Goal: Information Seeking & Learning: Learn about a topic

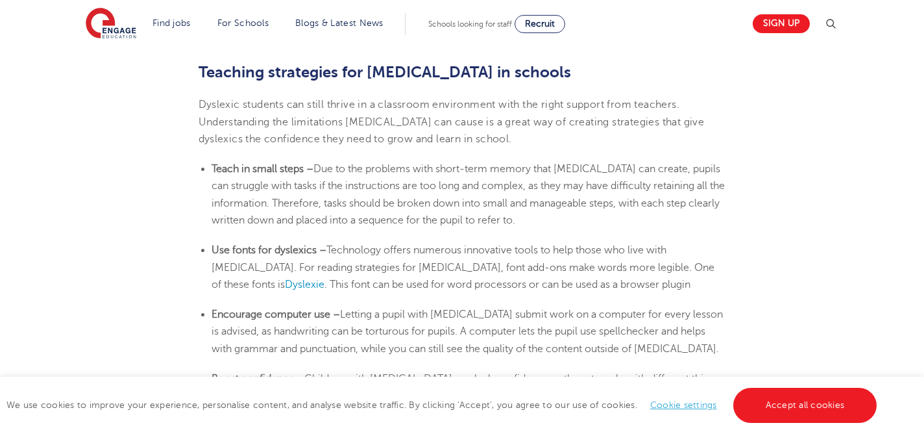
scroll to position [2066, 0]
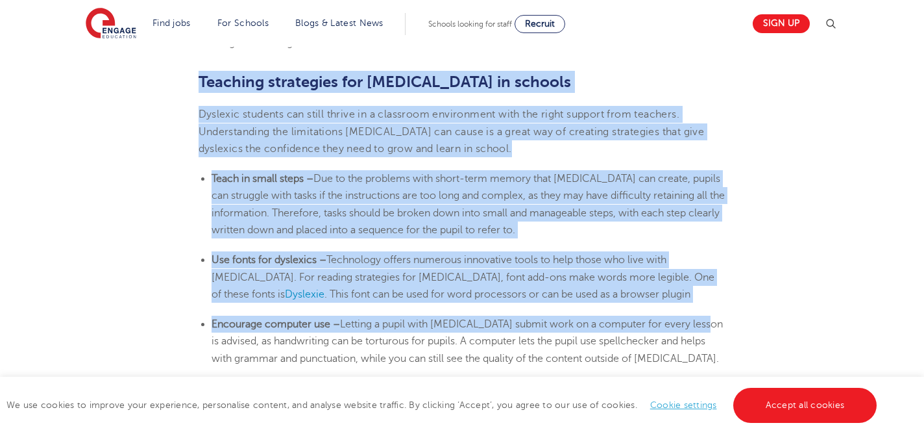
drag, startPoint x: 199, startPoint y: 80, endPoint x: 708, endPoint y: 325, distance: 564.7
click at [200, 85] on b "Teaching strategies for [MEDICAL_DATA] in schools" at bounding box center [385, 82] width 373 height 18
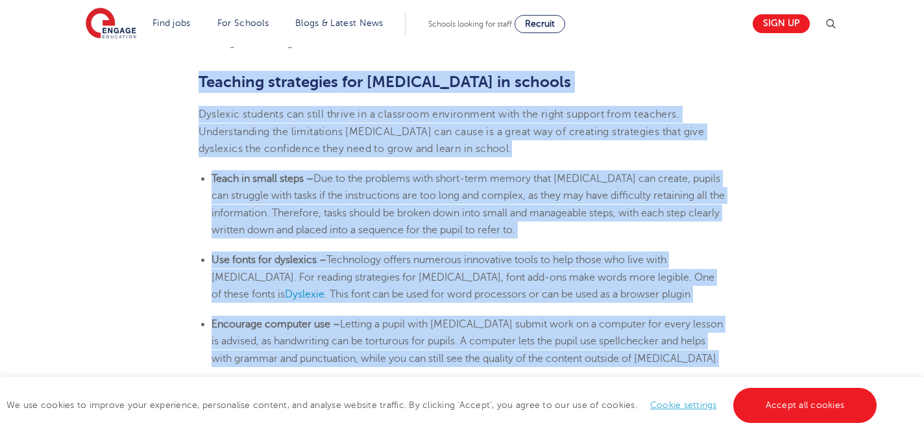
drag, startPoint x: 200, startPoint y: 85, endPoint x: 708, endPoint y: 367, distance: 581.4
copy section "Loremips dolorsitam con adipisci el seddoei Temporin utlabore etd magna aliqua …"
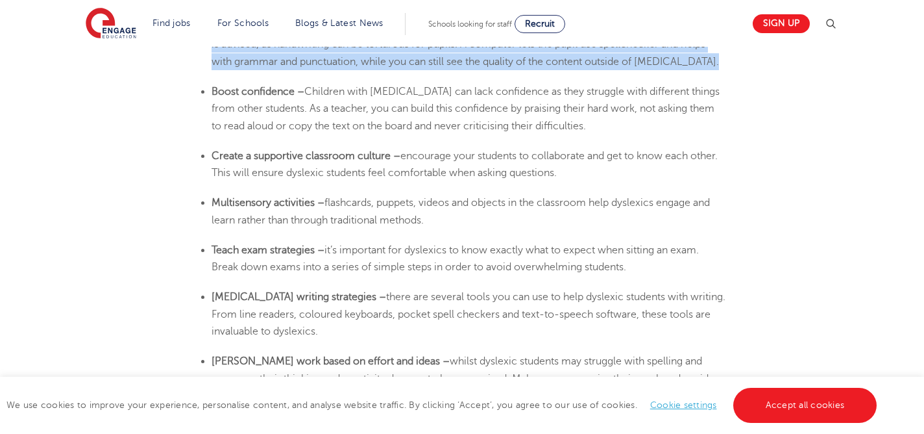
scroll to position [2366, 0]
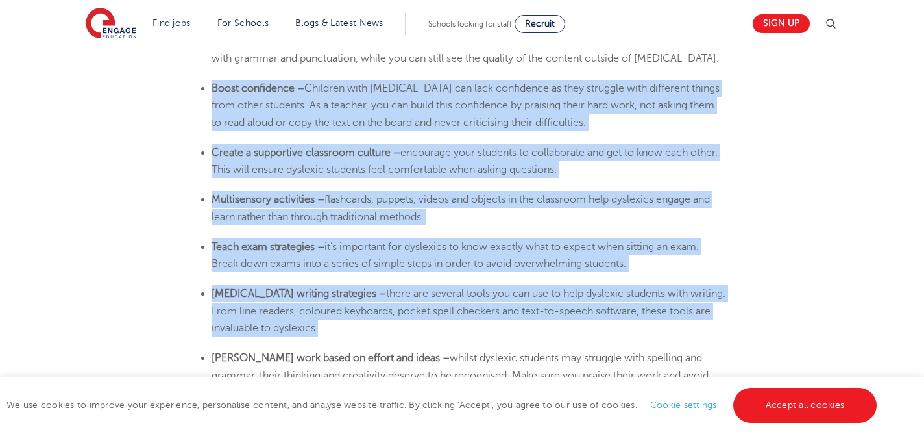
drag, startPoint x: 211, startPoint y: 86, endPoint x: 512, endPoint y: 336, distance: 391.4
copy section "Lorem ipsumdolor – Sitametc adip elitsedd eiu temp incididunt ut labo etdolore …"
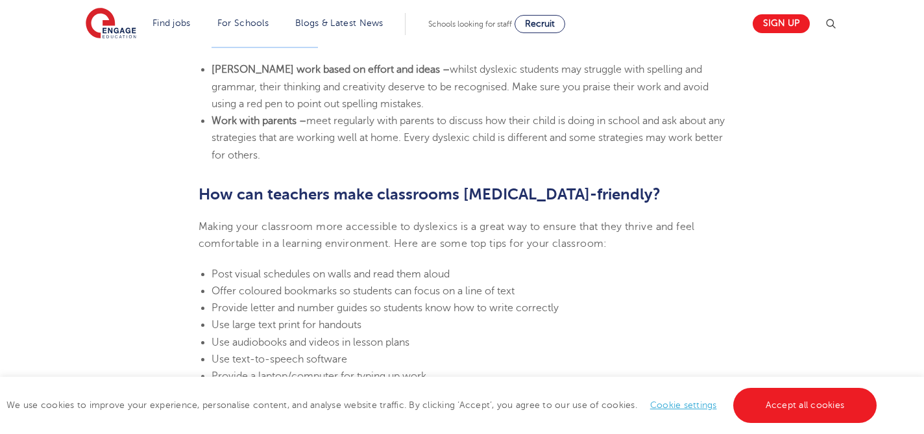
scroll to position [2654, 0]
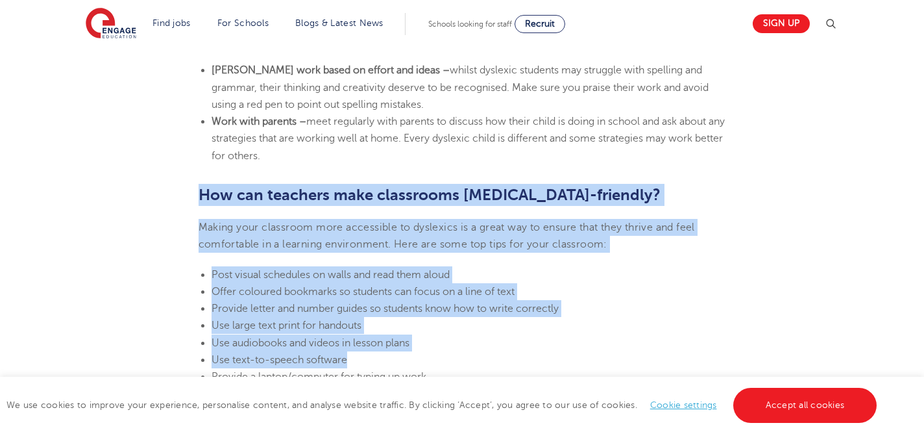
drag, startPoint x: 199, startPoint y: 195, endPoint x: 394, endPoint y: 359, distance: 254.8
copy section "How can teachers make classrooms [MEDICAL_DATA]-friendly? Making your classroom…"
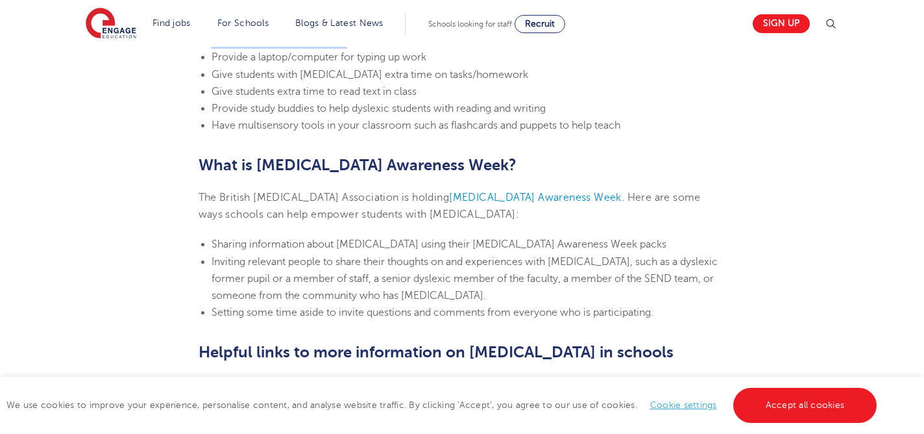
scroll to position [2937, 0]
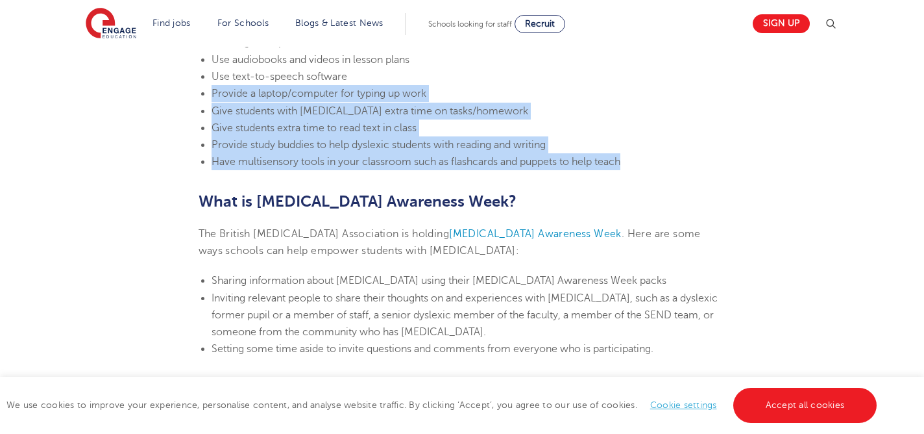
drag, startPoint x: 212, startPoint y: 95, endPoint x: 627, endPoint y: 156, distance: 419.2
click at [627, 156] on ul "Post visual schedules on walls and read them aloud Offer coloured bookmarks so …" at bounding box center [463, 77] width 528 height 188
copy ul "Provide a laptop/computer for typing up work Give students with [MEDICAL_DATA] …"
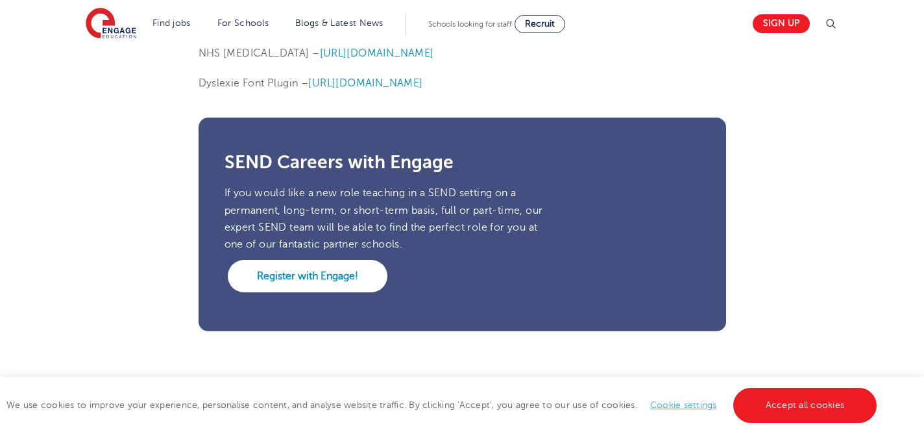
scroll to position [3335, 0]
